Goal: Communication & Community: Share content

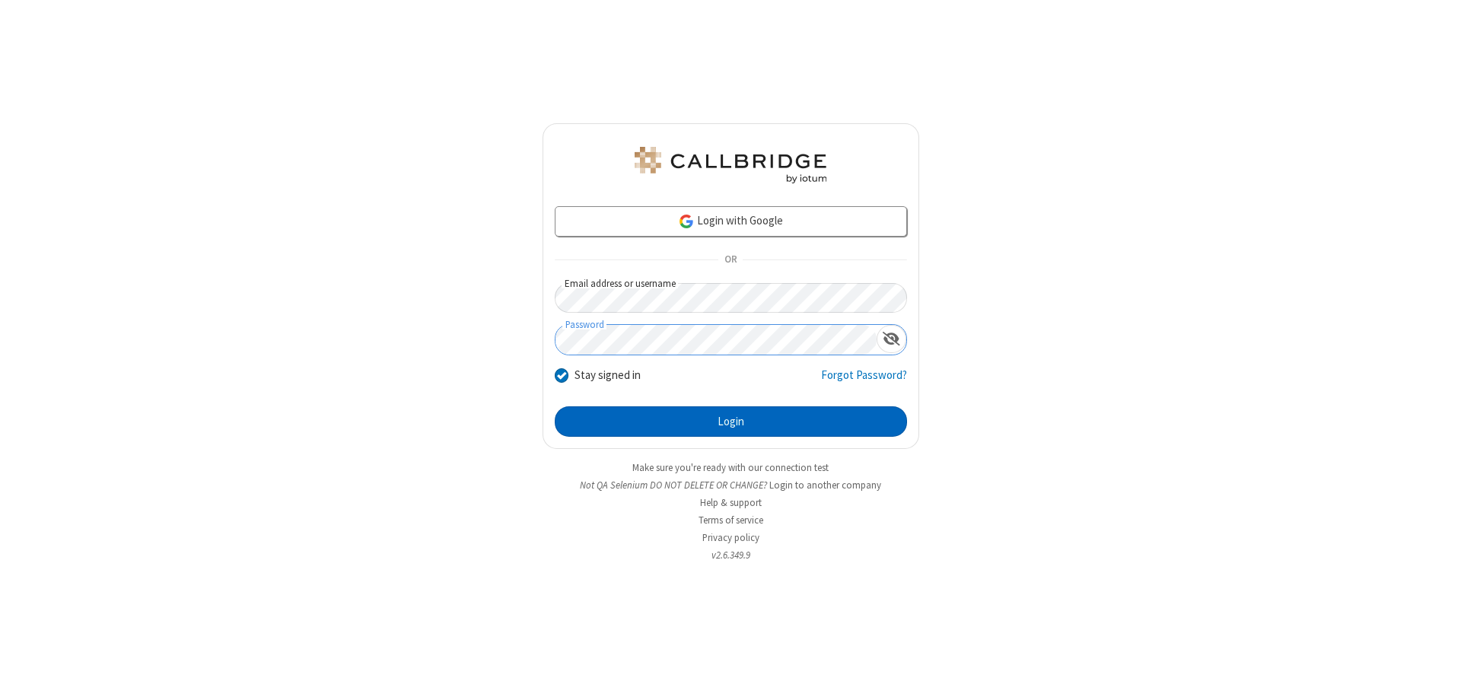
click at [731, 422] on button "Login" at bounding box center [731, 421] width 352 height 30
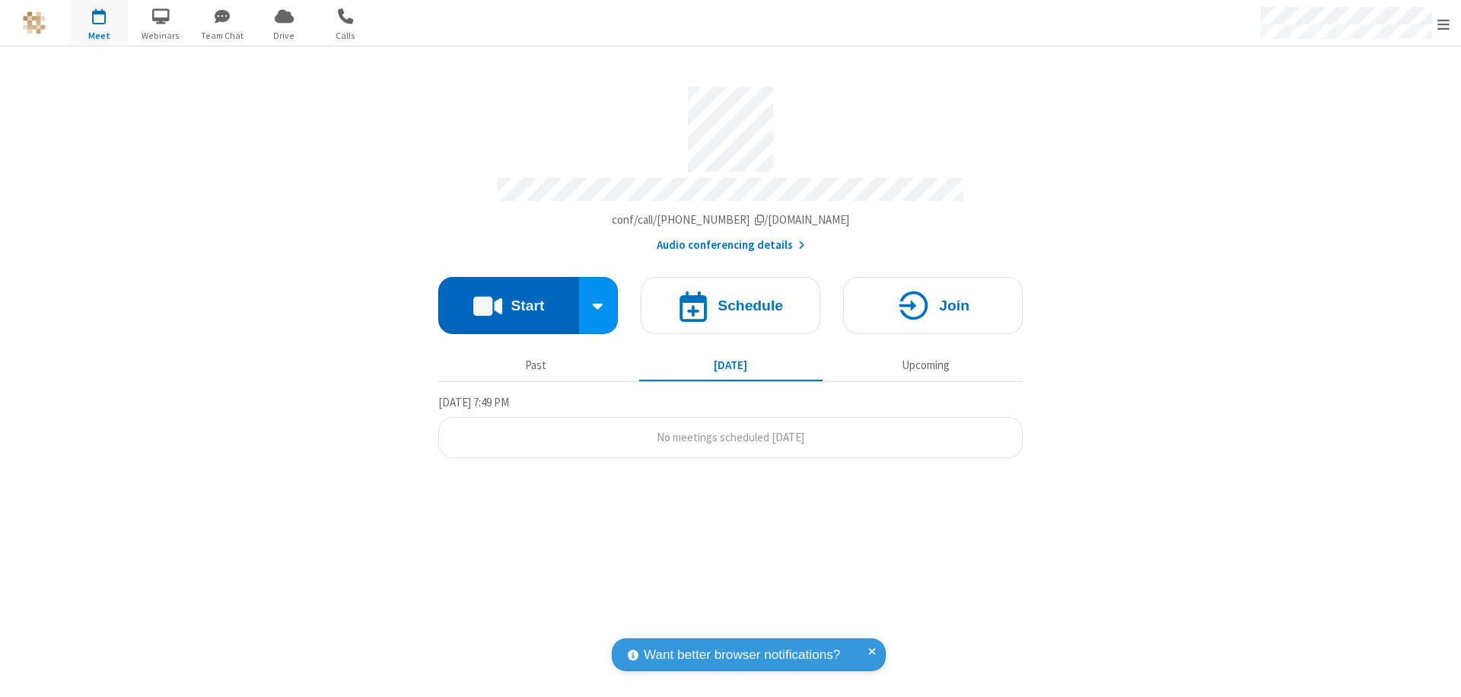
click at [508, 298] on button "Start" at bounding box center [508, 305] width 141 height 57
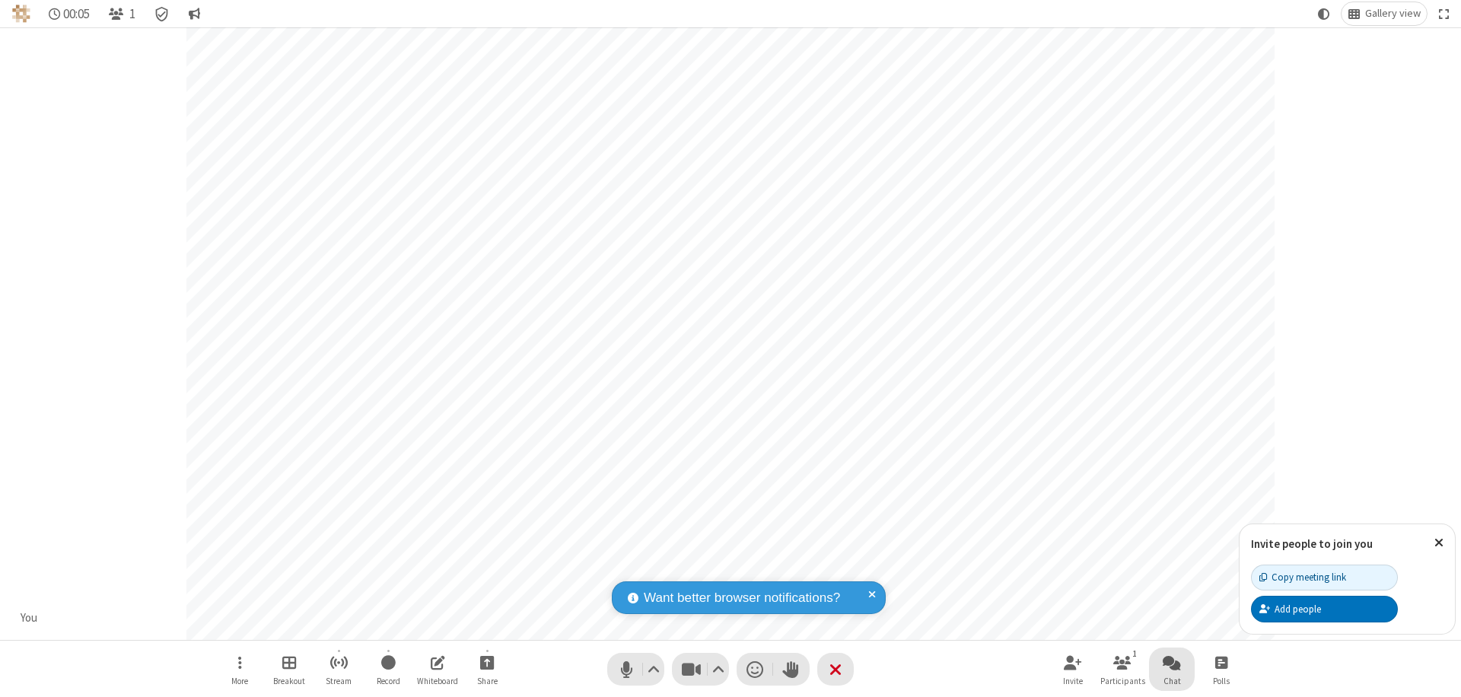
click at [1172, 662] on span "Open chat" at bounding box center [1172, 662] width 18 height 19
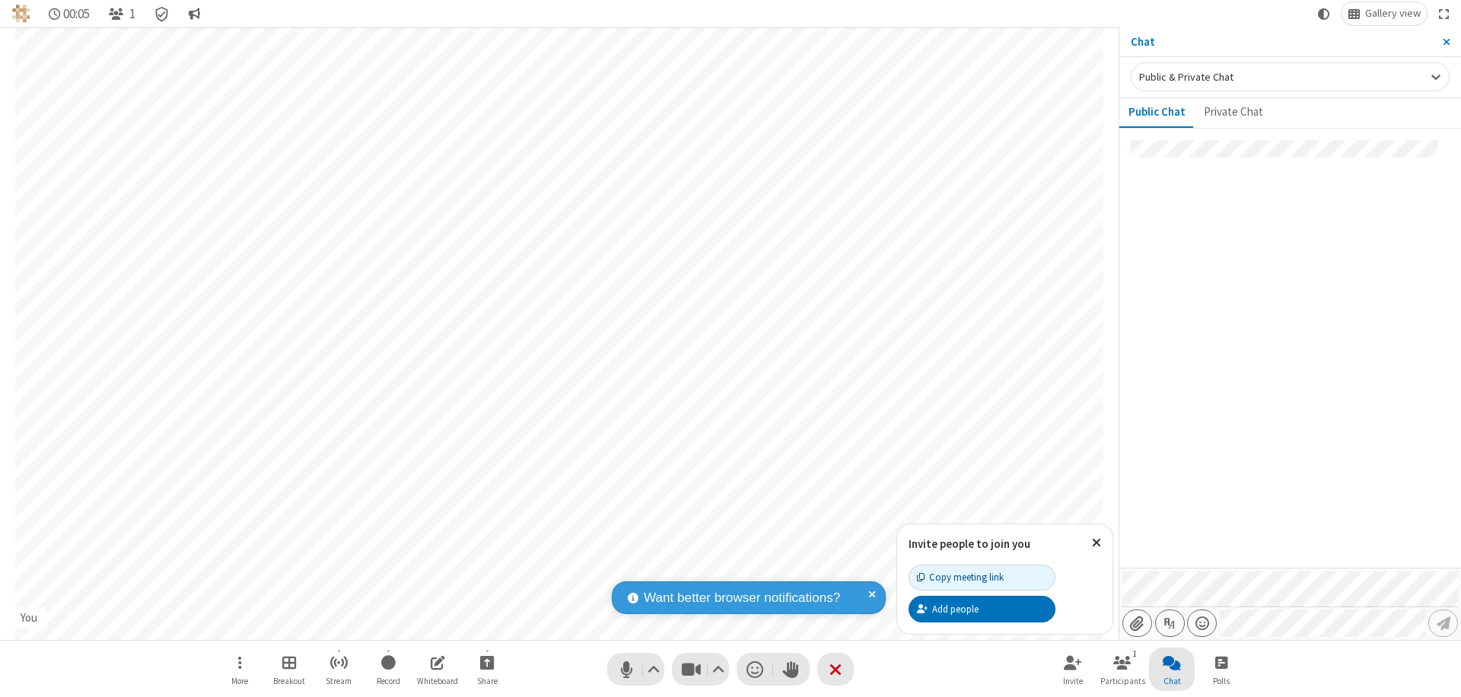
type input "C:\fakepath\doc_test.docx"
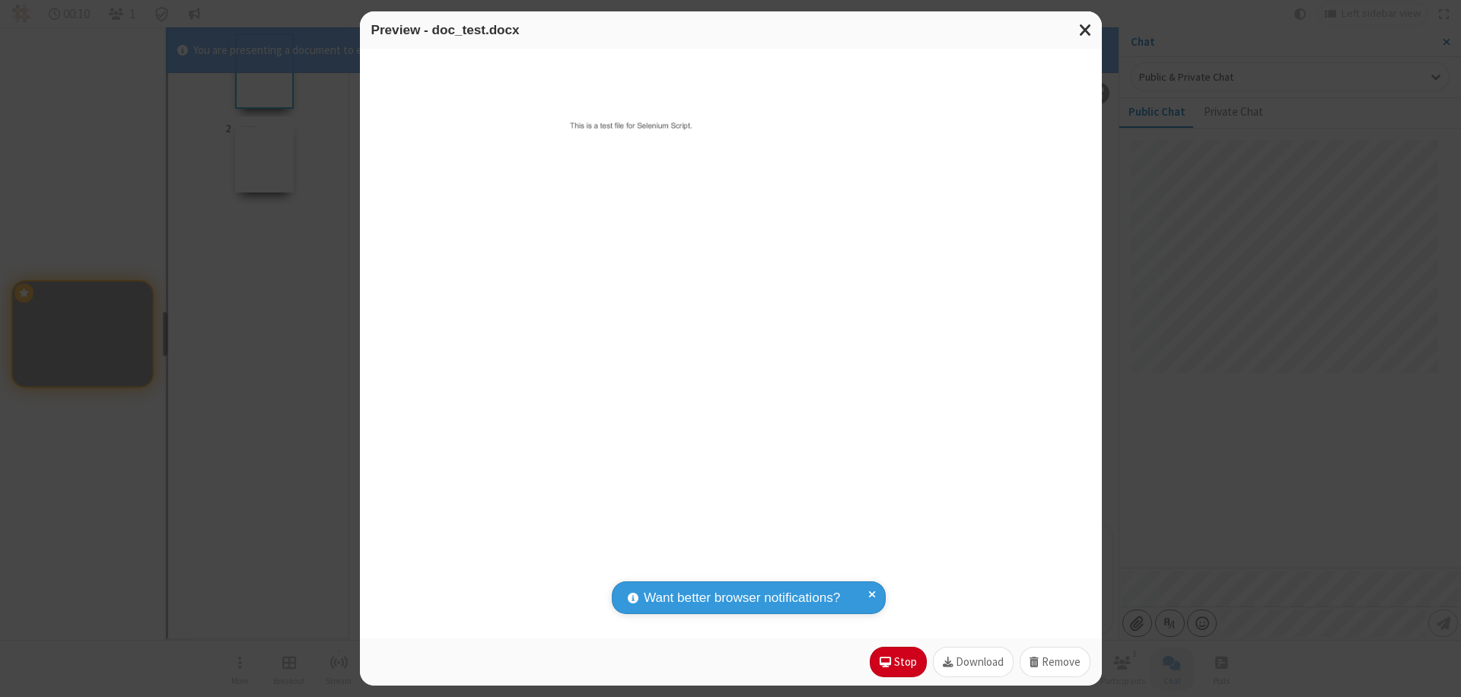
click at [1085, 30] on span "Close modal" at bounding box center [1086, 30] width 14 height 20
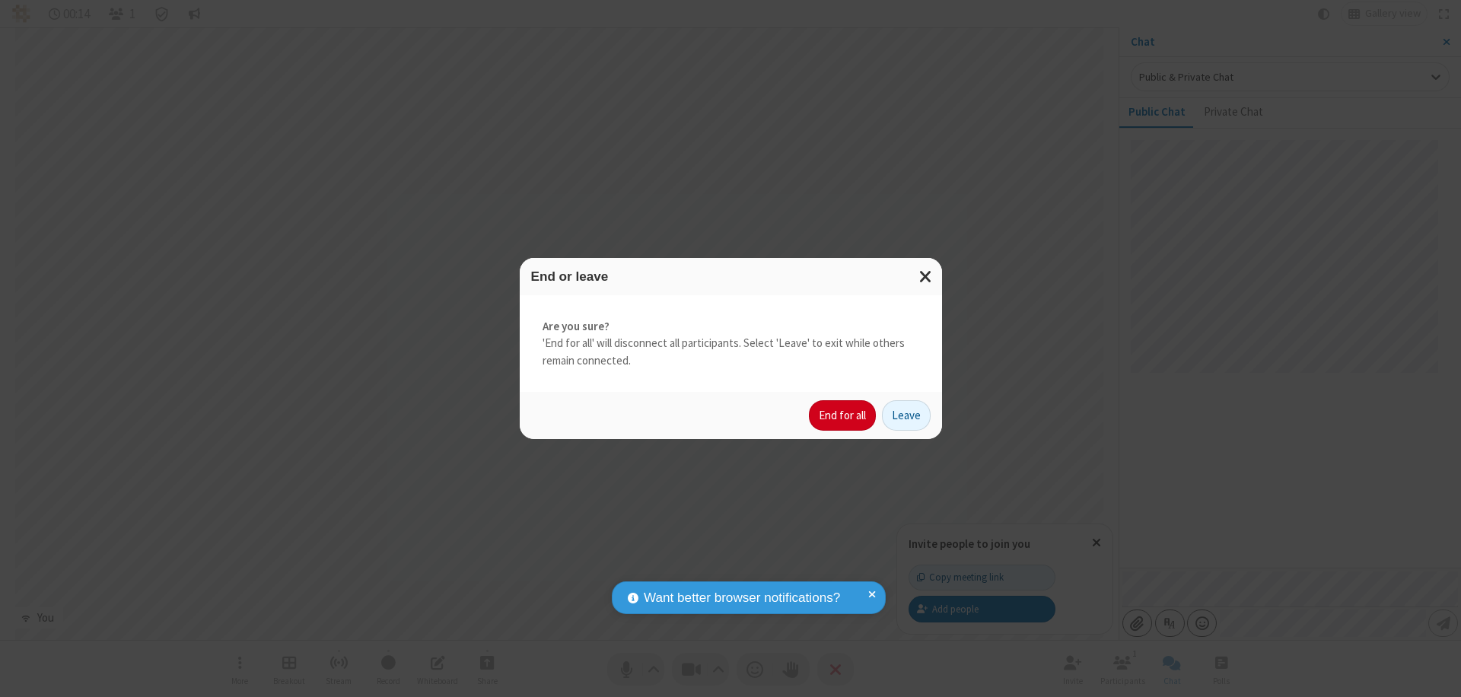
click at [843, 416] on button "End for all" at bounding box center [842, 415] width 67 height 30
